Goal: Information Seeking & Learning: Learn about a topic

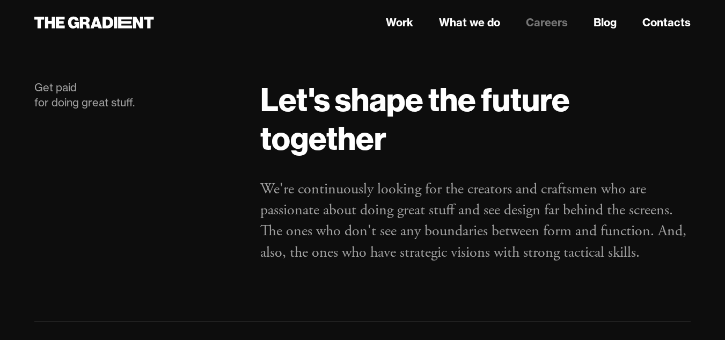
scroll to position [5, 0]
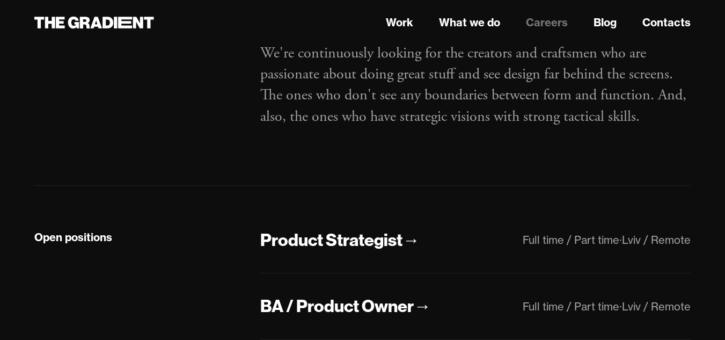
click at [405, 163] on div "Get paid for doing great stuff. Let's shape the future together We're continuou…" at bounding box center [362, 43] width 656 height 284
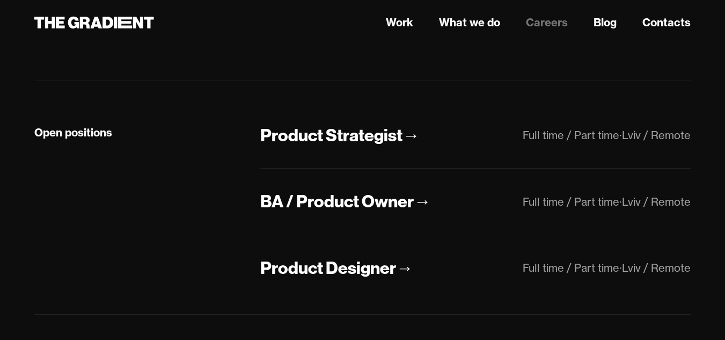
scroll to position [265, 0]
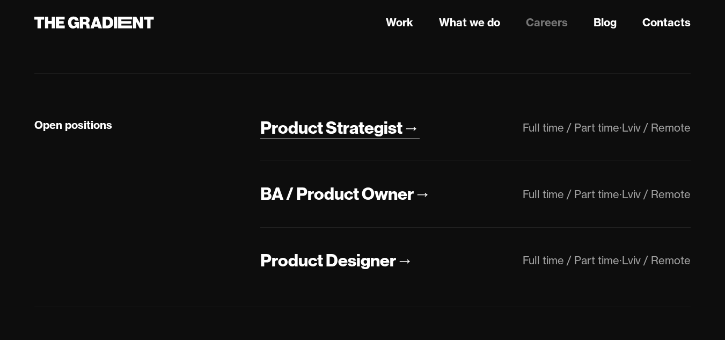
click at [385, 129] on div "Product Strategist" at bounding box center [331, 127] width 142 height 23
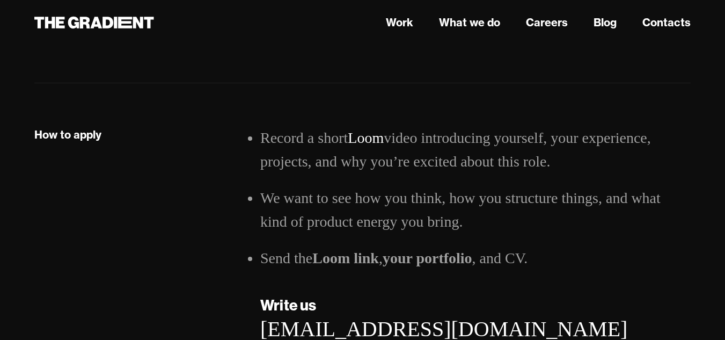
scroll to position [2226, 0]
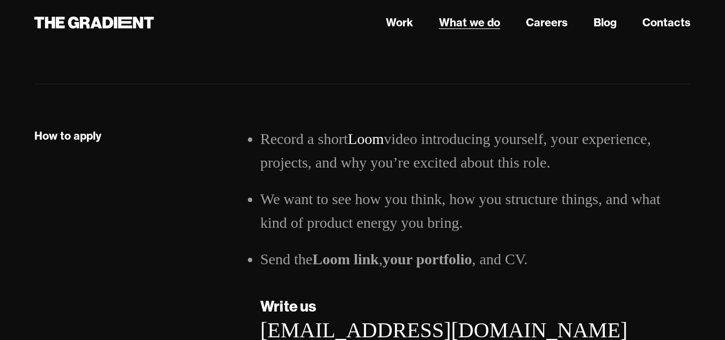
click at [456, 21] on link "What we do" at bounding box center [469, 22] width 61 height 16
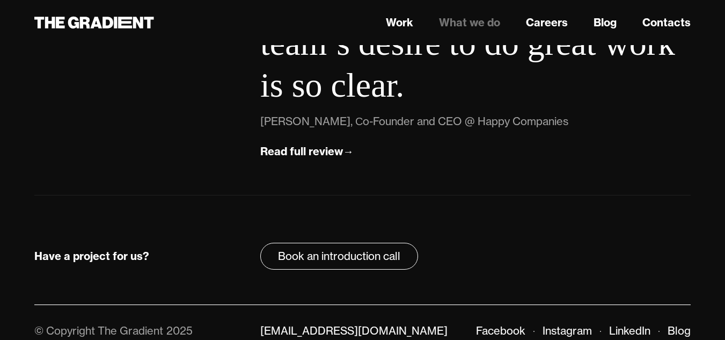
scroll to position [4106, 0]
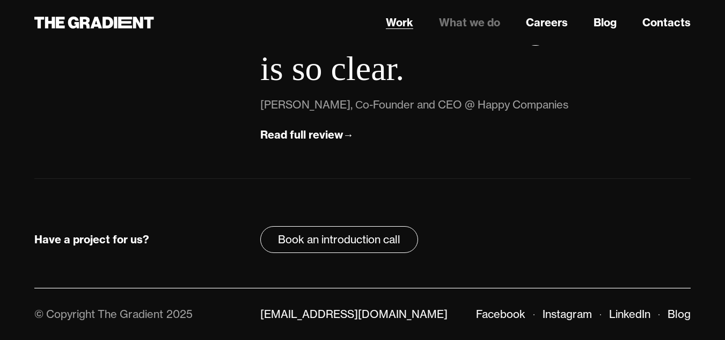
click at [392, 14] on link "Work" at bounding box center [399, 22] width 27 height 16
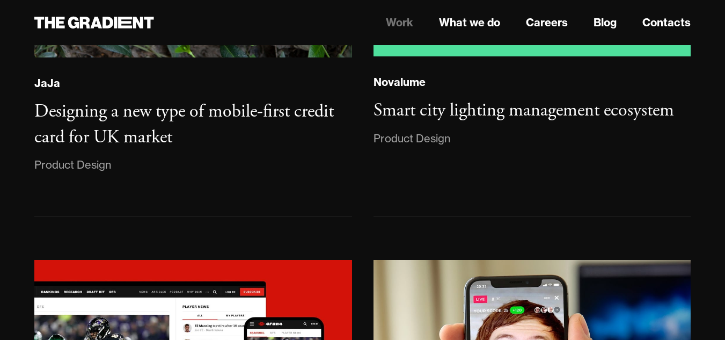
scroll to position [2187, 0]
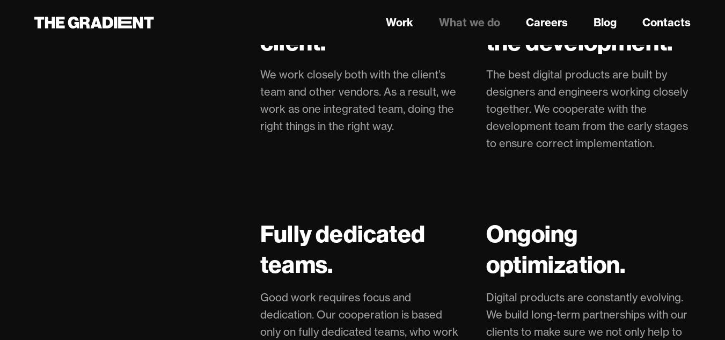
scroll to position [2600, 0]
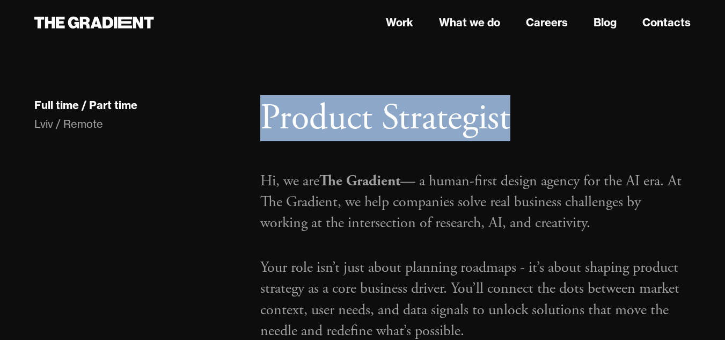
drag, startPoint x: 526, startPoint y: 116, endPoint x: 267, endPoint y: 111, distance: 259.8
click at [267, 111] on h1 "Product Strategist" at bounding box center [475, 119] width 430 height 44
copy h1 "Product Strategist"
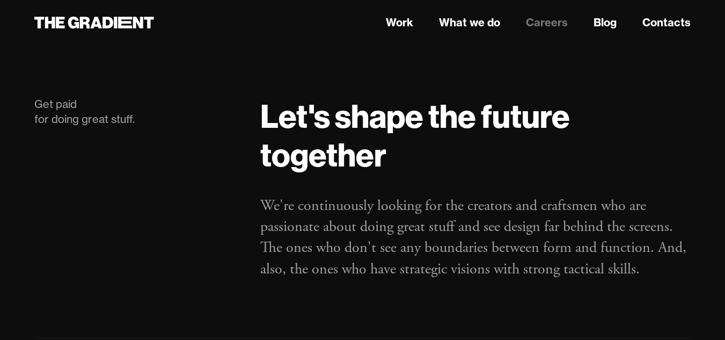
scroll to position [265, 0]
